Goal: Find contact information: Find contact information

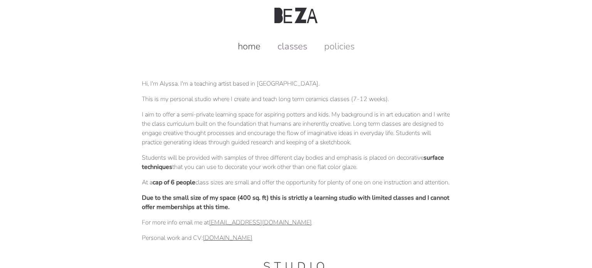
click at [289, 45] on link "classes" at bounding box center [292, 46] width 45 height 12
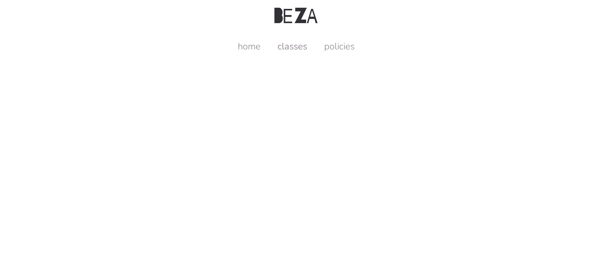
click at [296, 47] on link "classes" at bounding box center [292, 46] width 45 height 12
click at [251, 50] on link "home" at bounding box center [249, 46] width 38 height 12
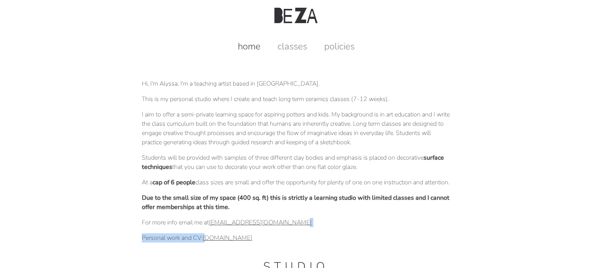
drag, startPoint x: 316, startPoint y: 233, endPoint x: 211, endPoint y: 240, distance: 105.5
drag, startPoint x: 304, startPoint y: 232, endPoint x: 262, endPoint y: 232, distance: 41.6
click at [262, 227] on p "For more info email me at bezaceramicstudio@gmail.com" at bounding box center [296, 222] width 308 height 9
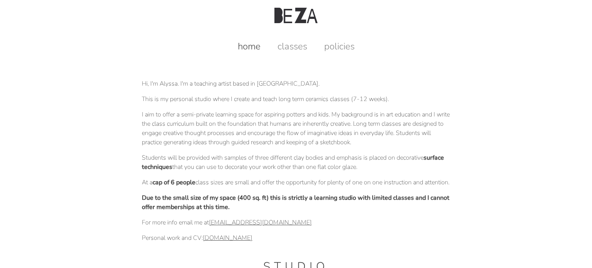
drag, startPoint x: 299, startPoint y: 232, endPoint x: 213, endPoint y: 234, distance: 86.4
click at [213, 227] on p "For more info email me at bezaceramicstudio@gmail.com" at bounding box center [296, 222] width 308 height 9
copy link "bezaceramicstudio@gmail.com"
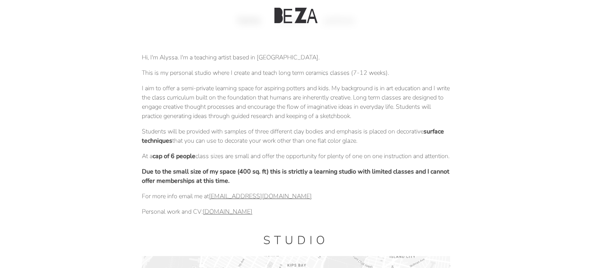
scroll to position [39, 0]
